Goal: Task Accomplishment & Management: Manage account settings

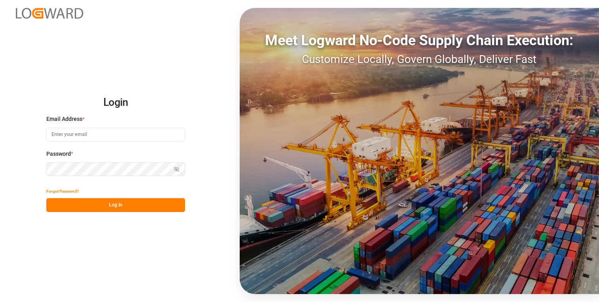
click at [138, 137] on input at bounding box center [115, 135] width 139 height 14
click at [0, 302] on com-1password-button at bounding box center [0, 302] width 0 height 0
type input "[PERSON_NAME][EMAIL_ADDRESS][DOMAIN_NAME]"
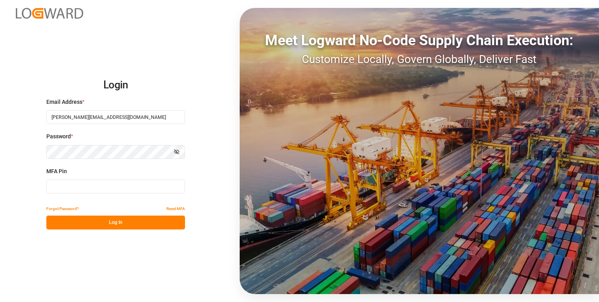
type input "820034"
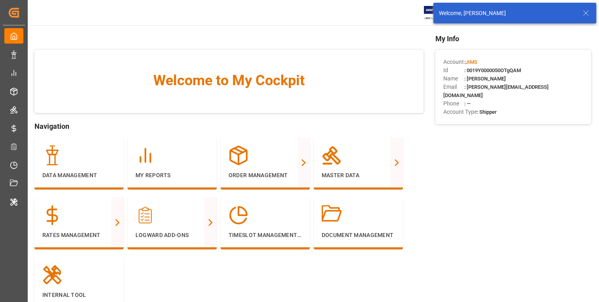
click at [588, 15] on icon at bounding box center [586, 13] width 10 height 10
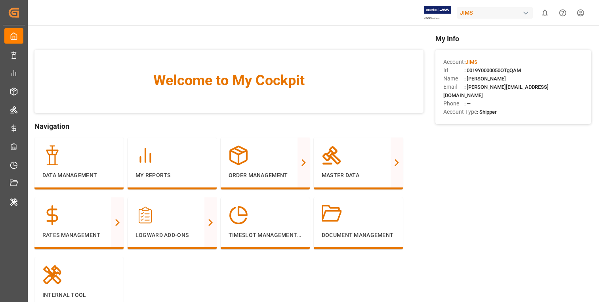
click at [298, 34] on div "Welcome to My Cockpit Navigation Data Management My Reports Order Management Pu…" at bounding box center [228, 183] width 389 height 300
